Goal: Navigation & Orientation: Find specific page/section

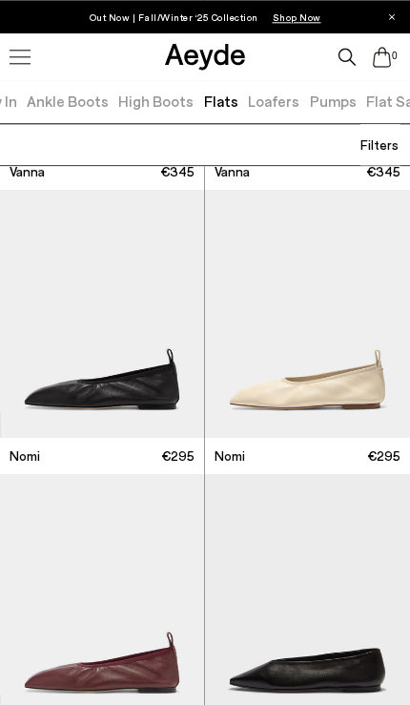
scroll to position [1141, 0]
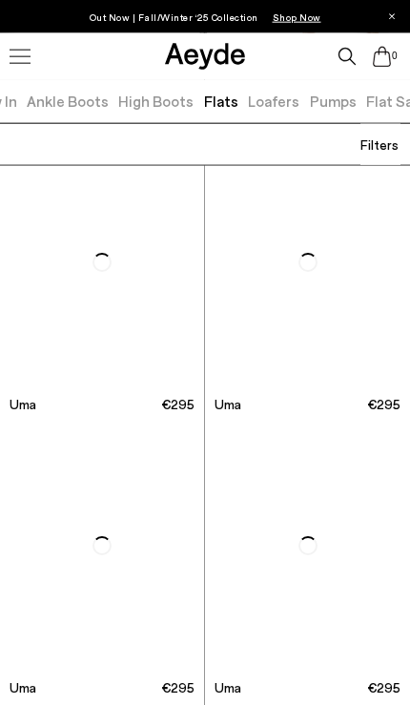
scroll to position [2618, 0]
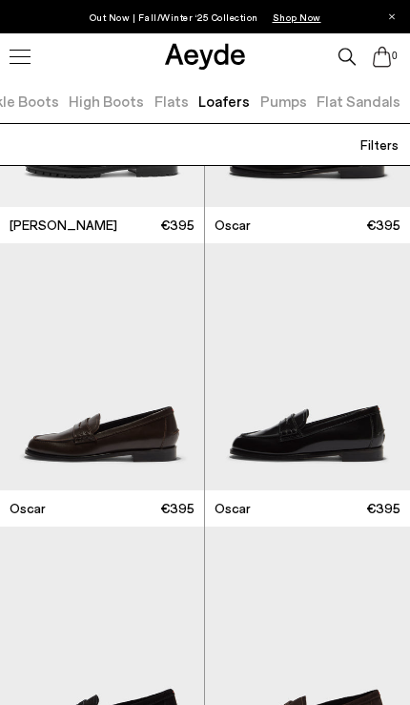
scroll to position [1938, 0]
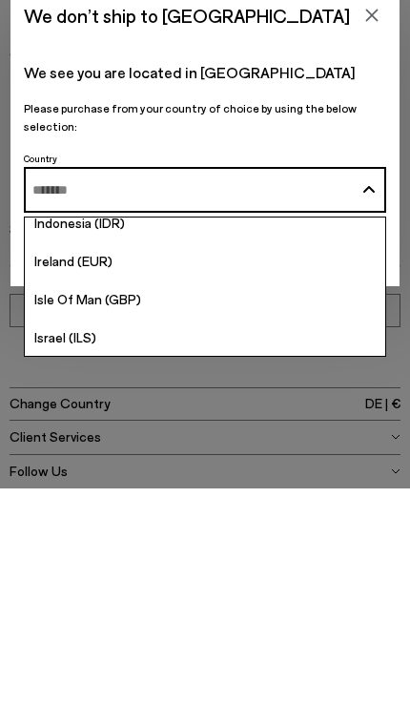
scroll to position [3402, 0]
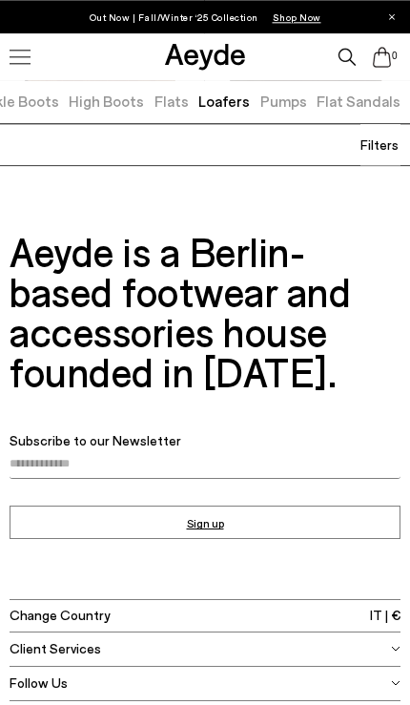
scroll to position [4632, 0]
